Goal: Find contact information: Find contact information

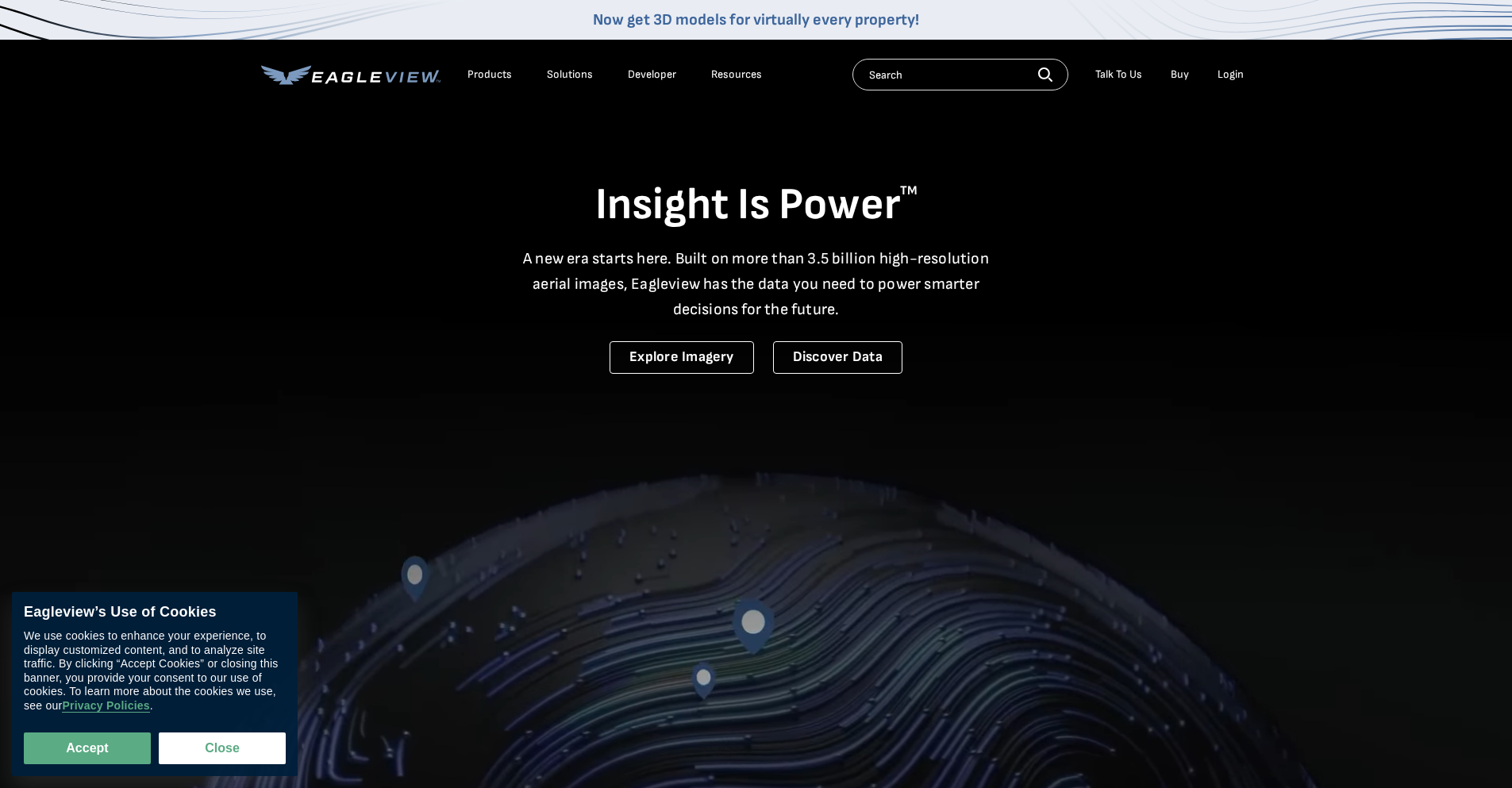
scroll to position [4311, 0]
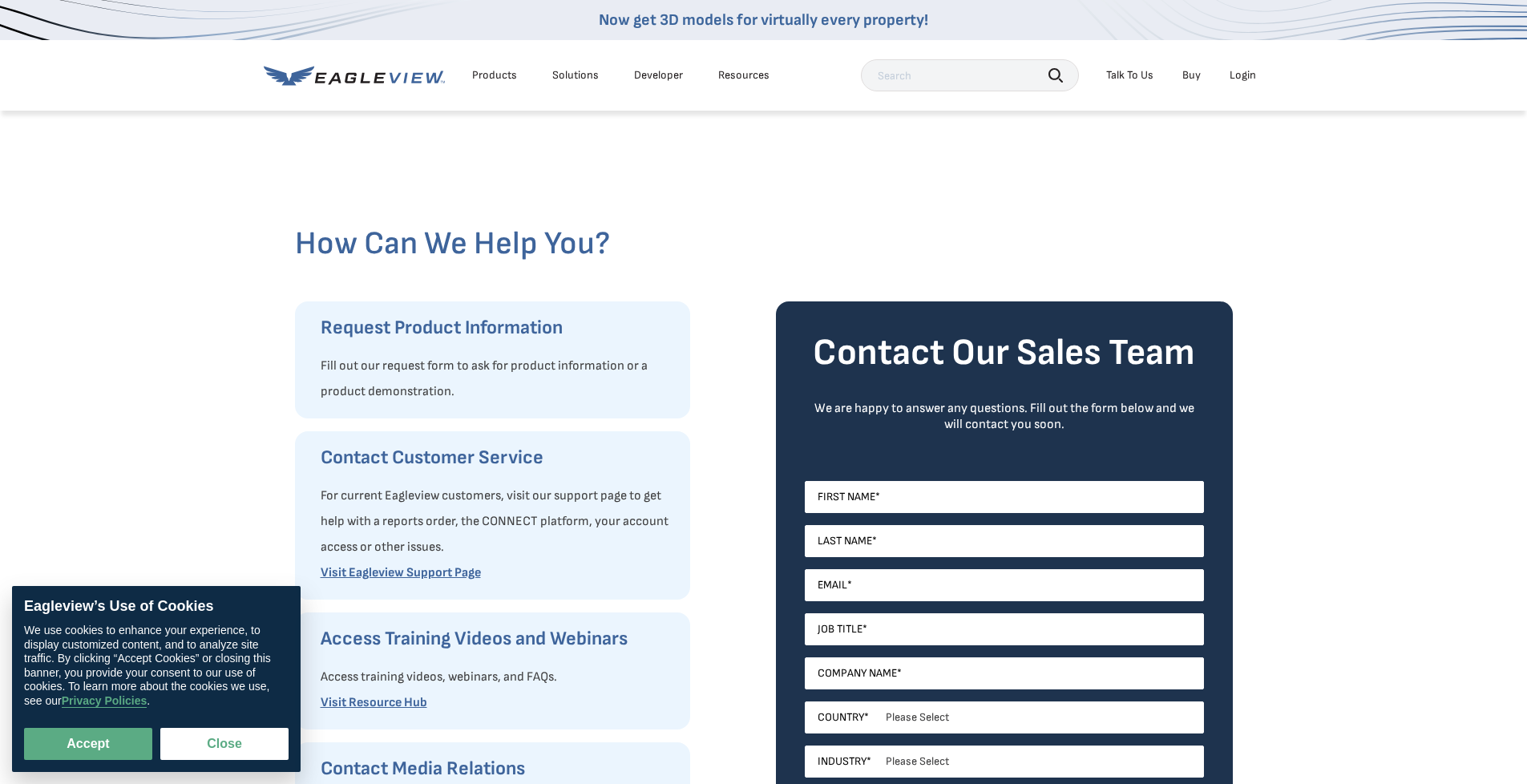
scroll to position [1582, 0]
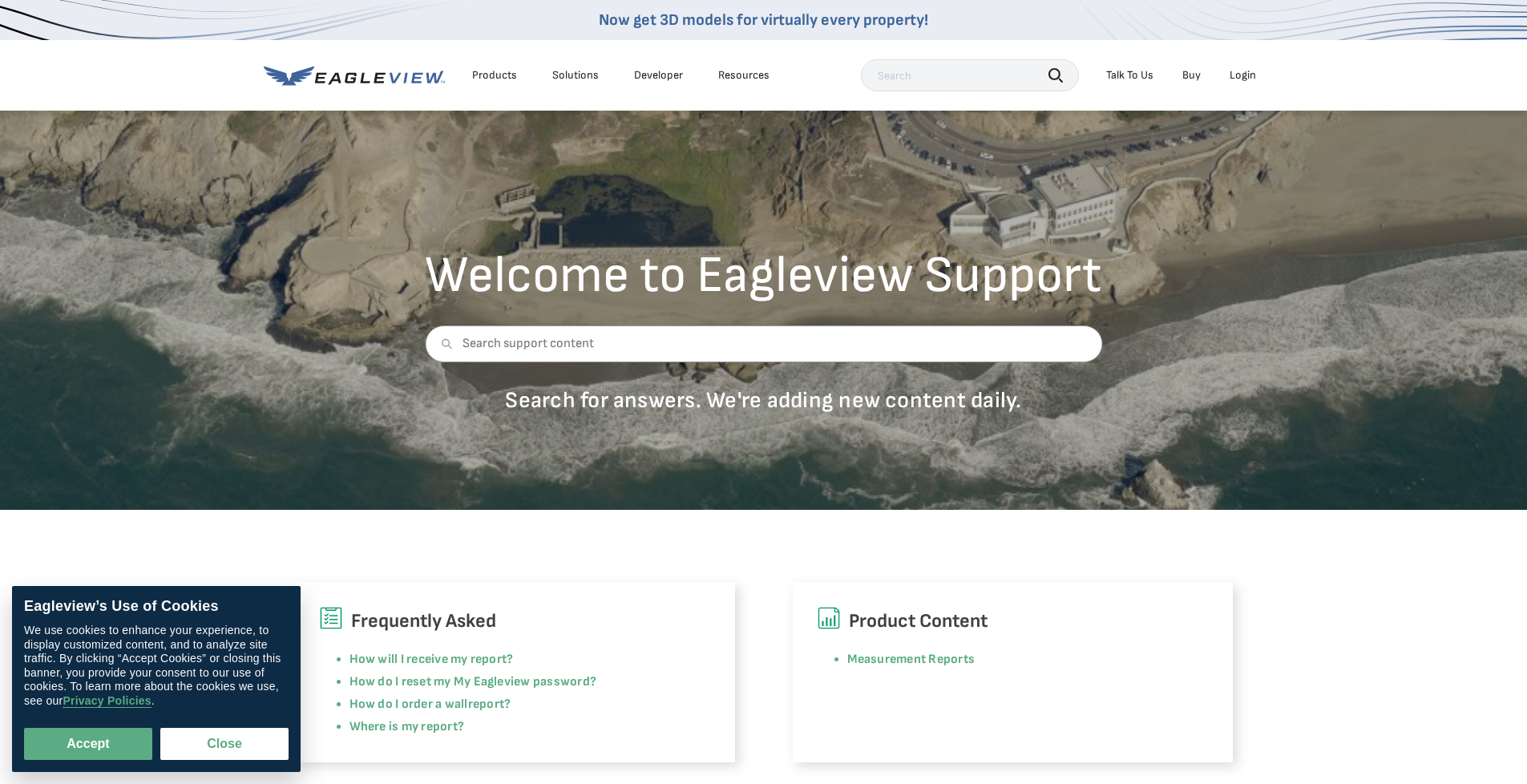
scroll to position [1406, 0]
